Goal: Navigation & Orientation: Find specific page/section

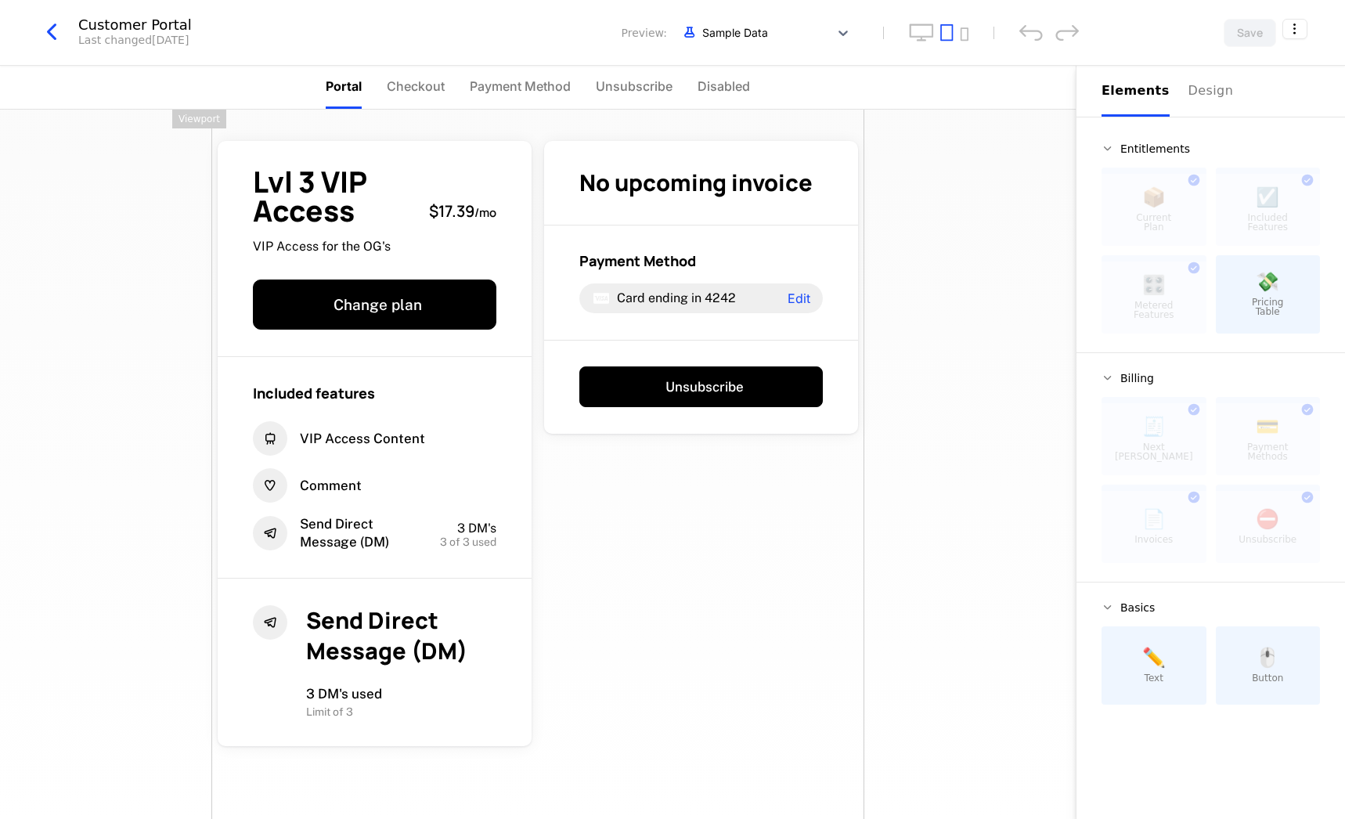
click at [56, 32] on icon "button" at bounding box center [52, 32] width 28 height 28
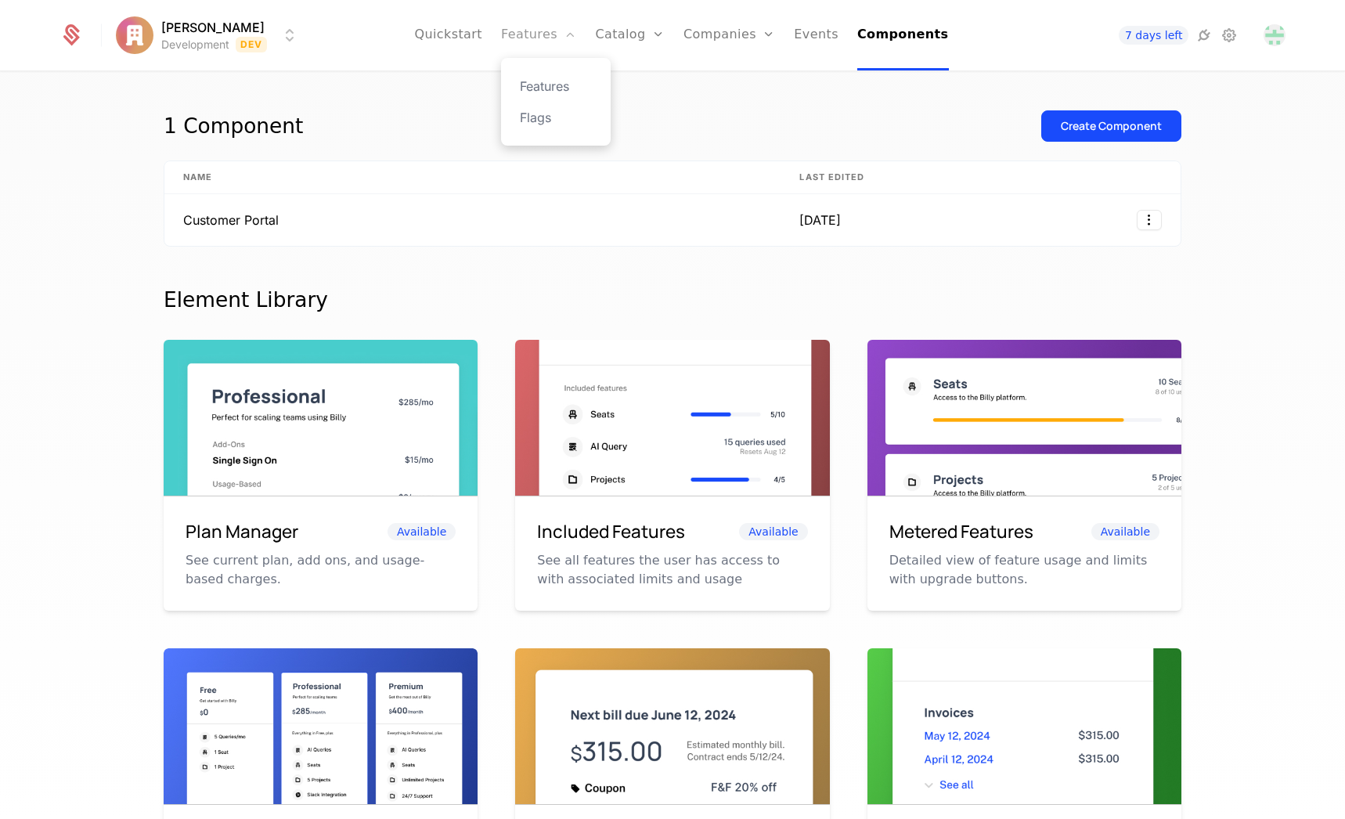
click at [535, 34] on link "Features" at bounding box center [538, 35] width 75 height 70
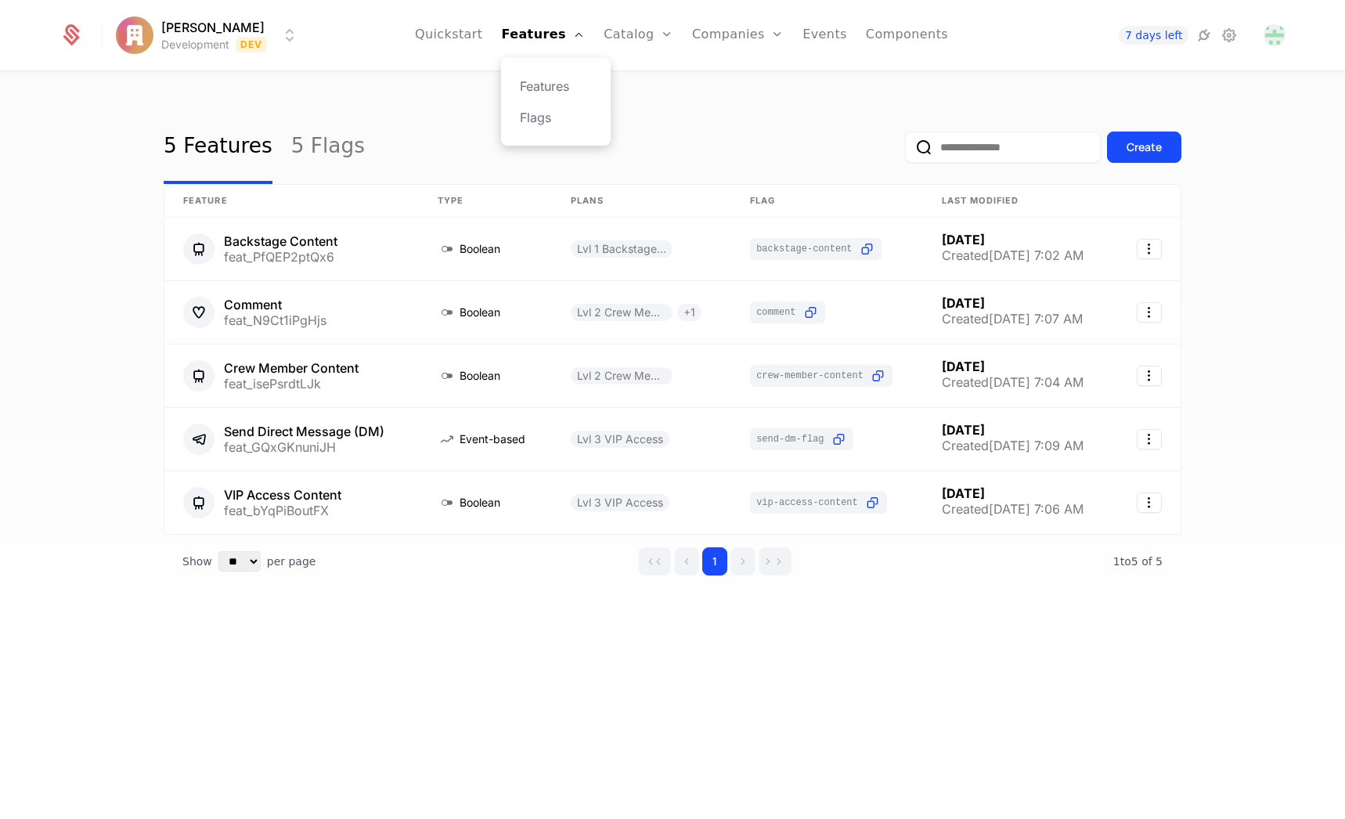
click at [553, 105] on div "Features Flags" at bounding box center [556, 102] width 110 height 88
click at [557, 119] on link "Flags" at bounding box center [556, 117] width 72 height 19
